Goal: Check status

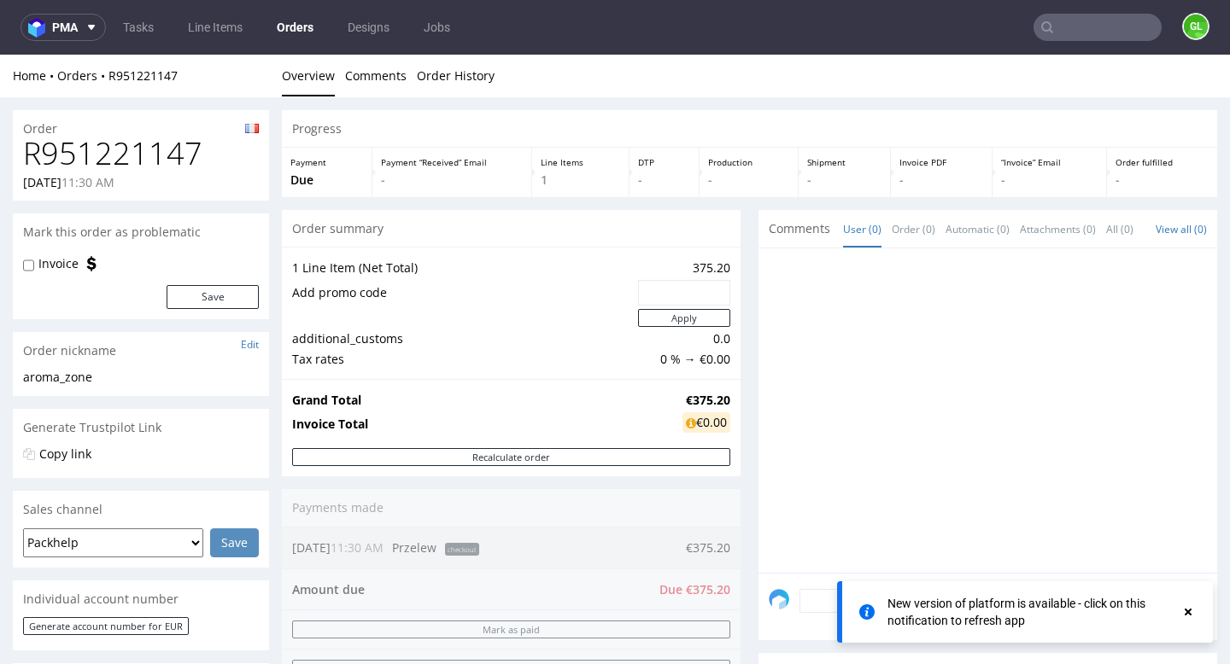
click at [1105, 614] on div "New version of platform is available - click on this notification to refresh app" at bounding box center [1033, 612] width 293 height 34
